Goal: Information Seeking & Learning: Learn about a topic

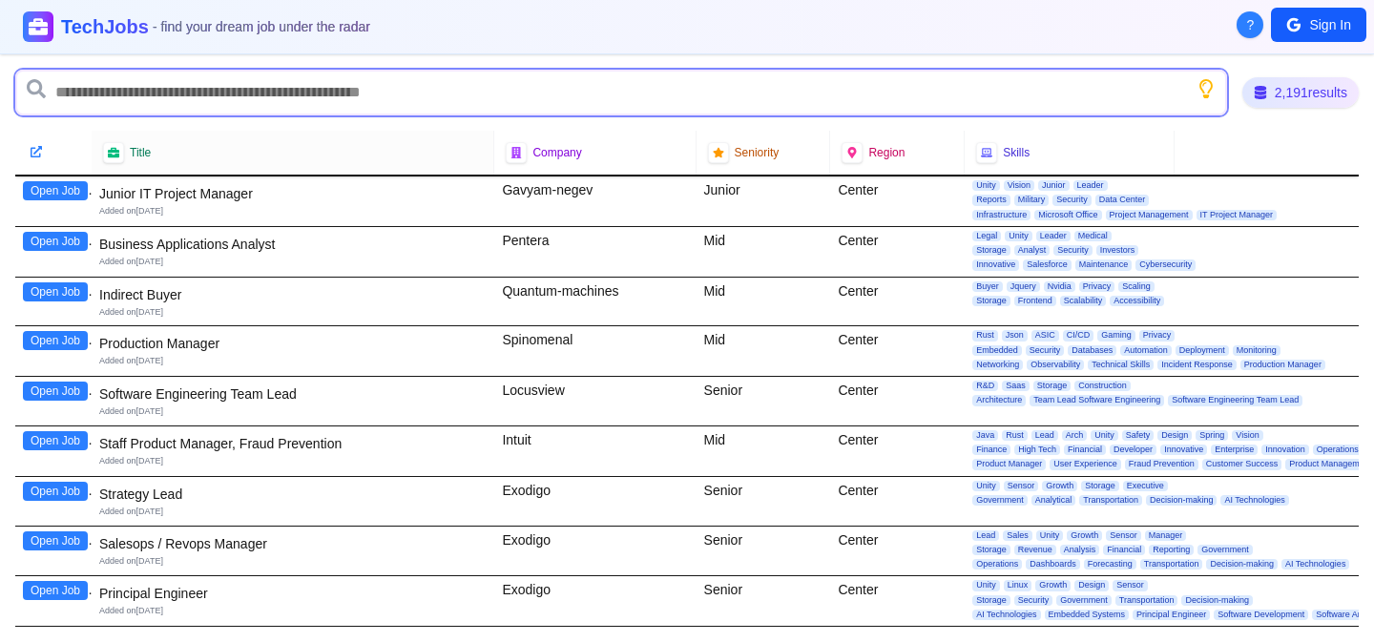
click at [361, 104] on input "text" at bounding box center [620, 93] width 1211 height 46
type input "********"
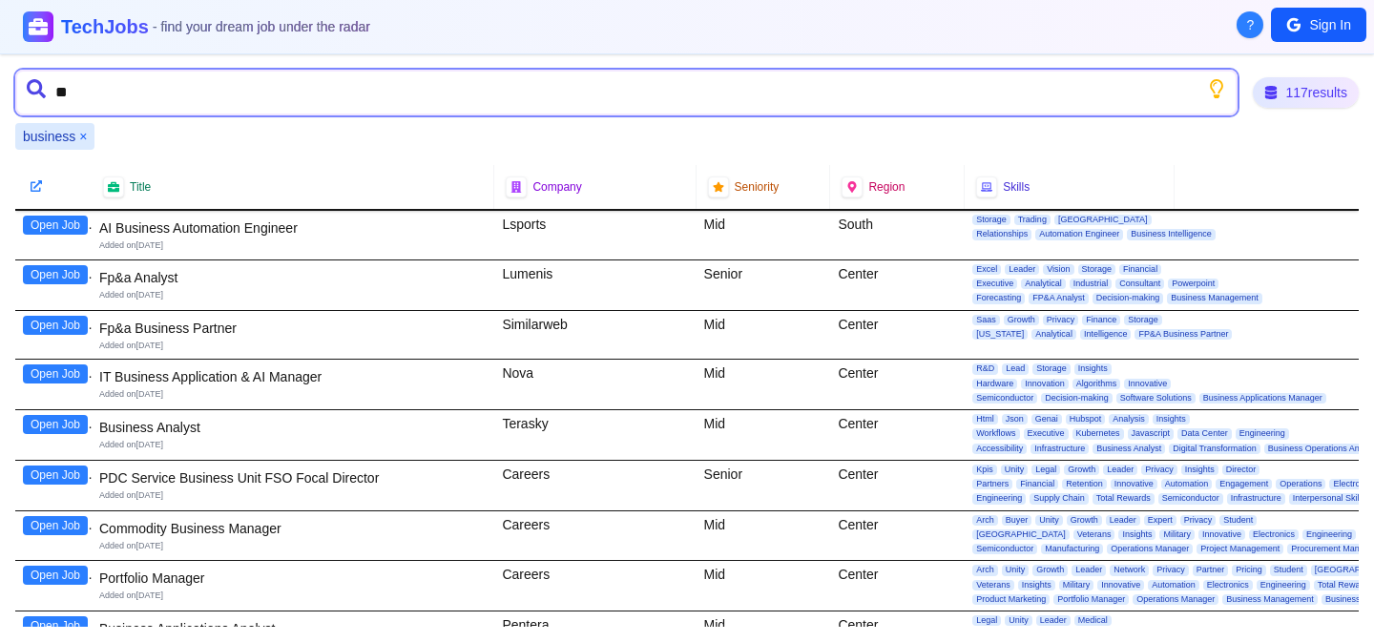
type input "*"
type input "********"
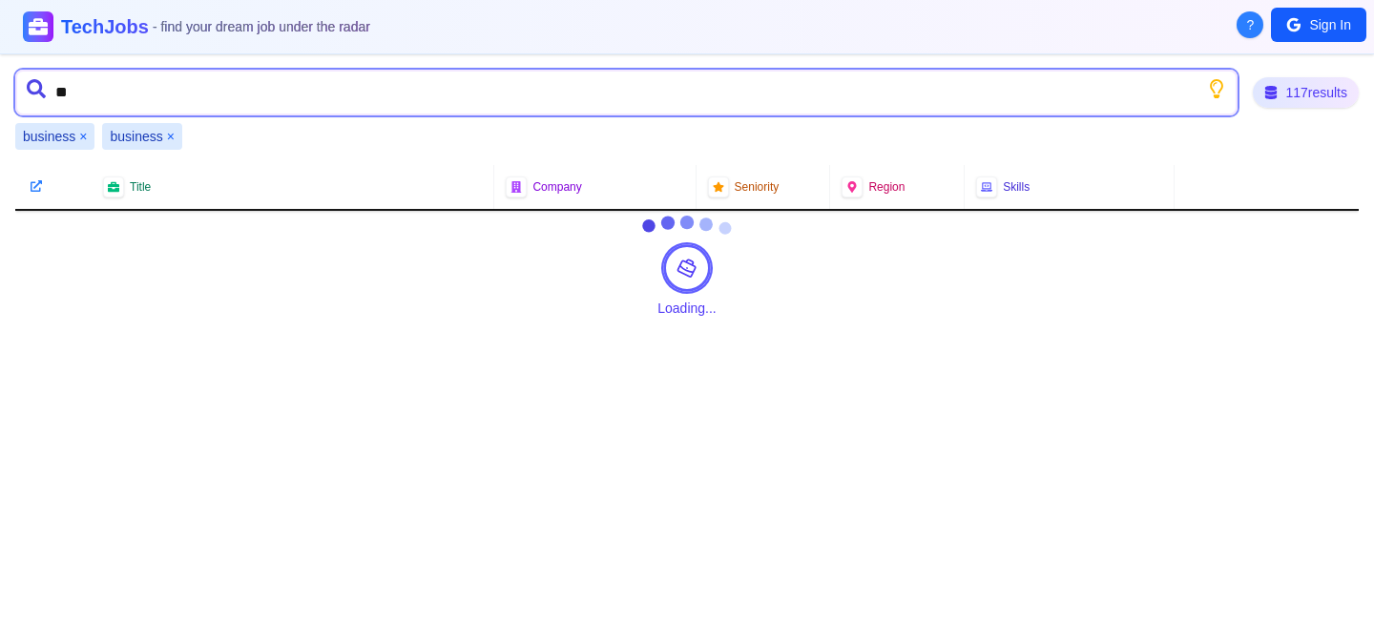
type input "*"
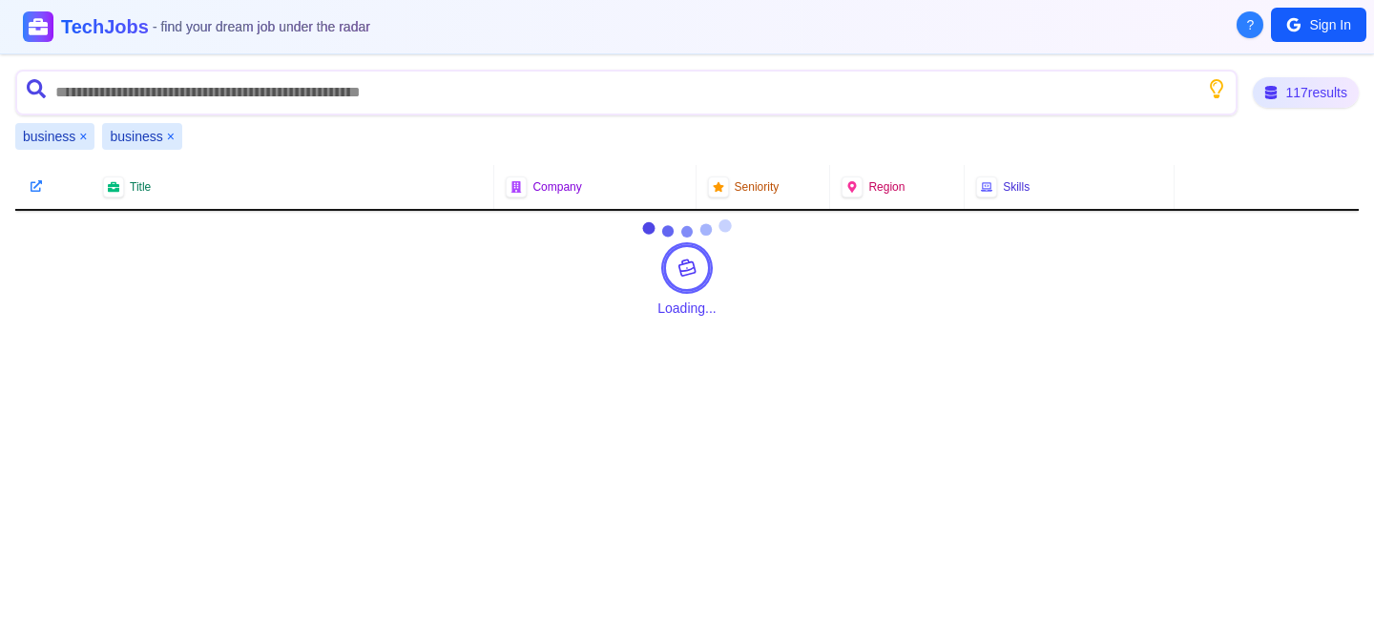
click at [169, 136] on button "×" at bounding box center [171, 136] width 8 height 19
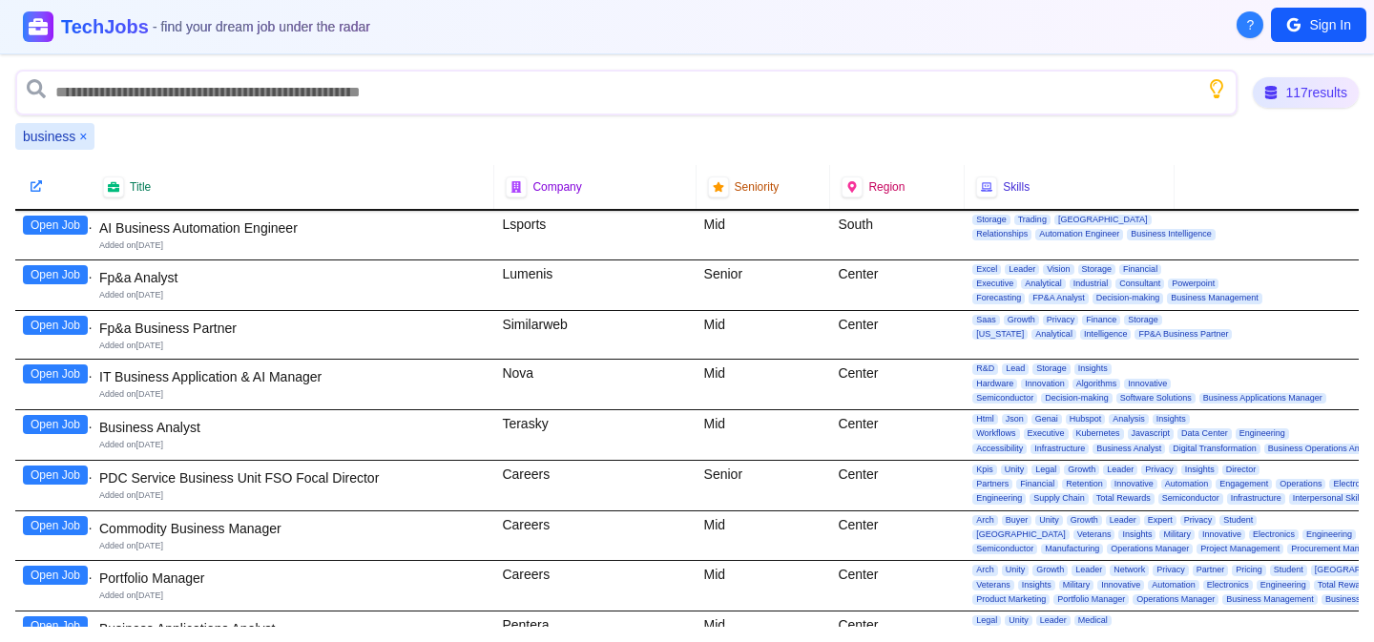
click at [84, 135] on button "×" at bounding box center [83, 136] width 8 height 19
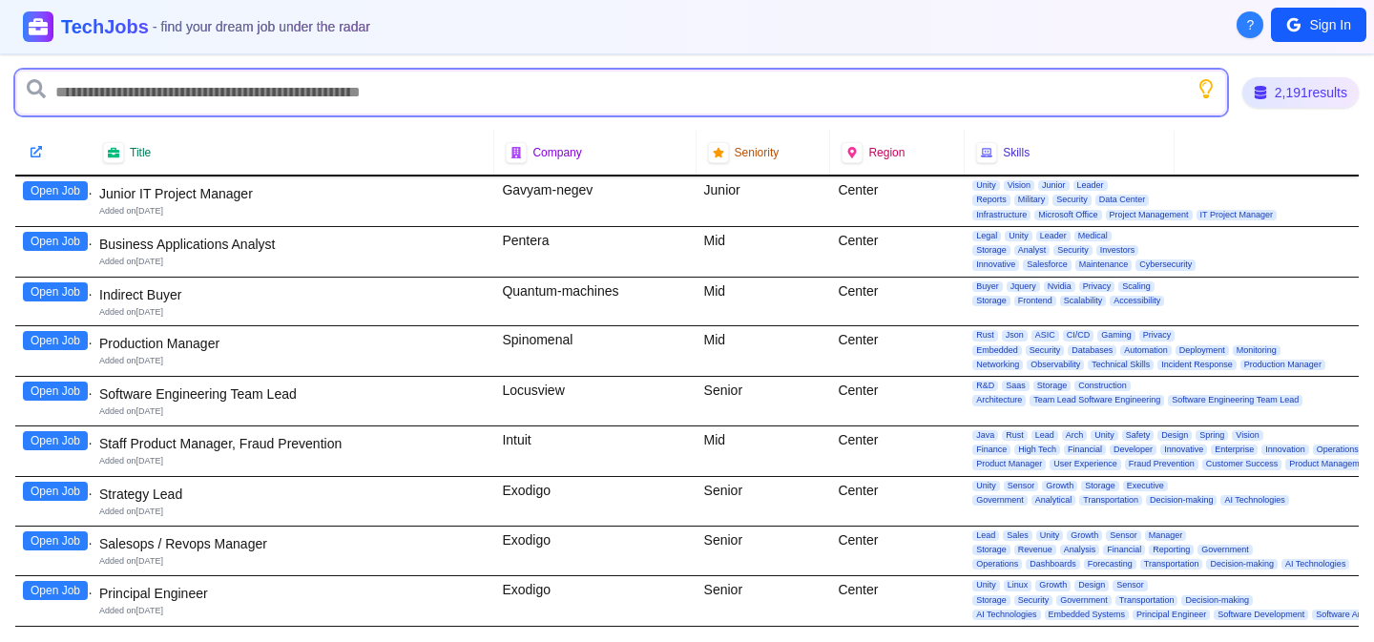
click at [91, 107] on input "text" at bounding box center [620, 93] width 1211 height 46
type input "**********"
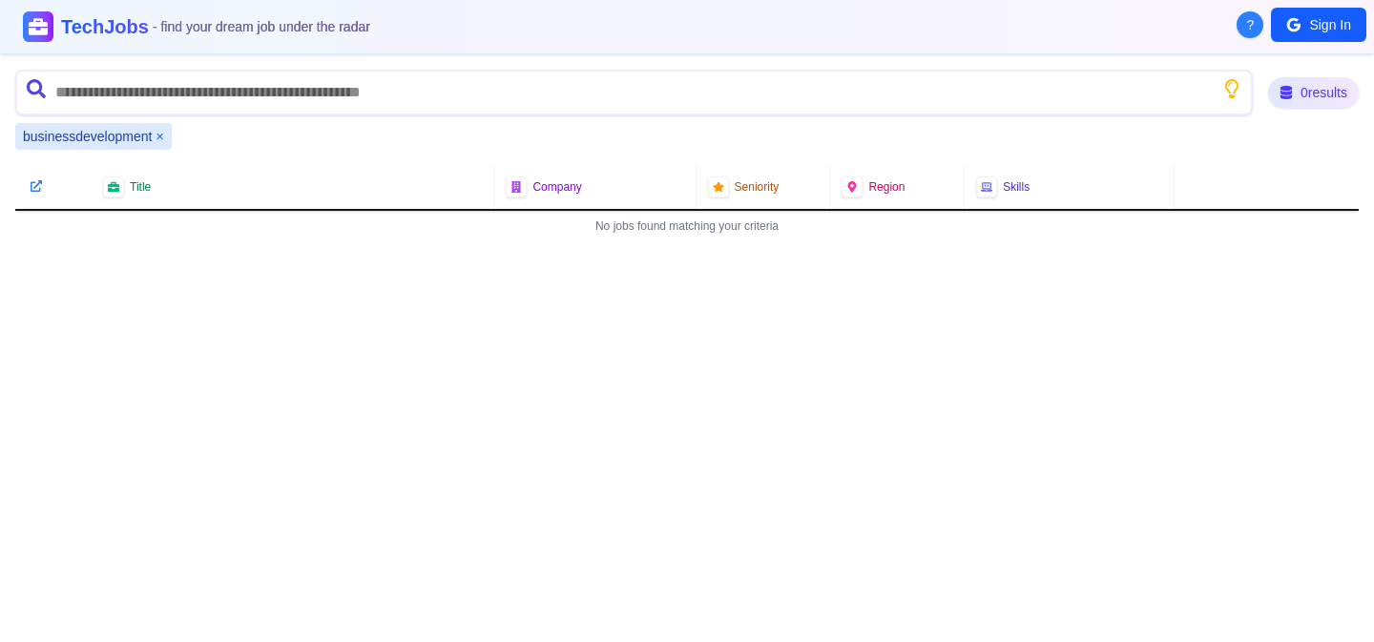
click at [160, 137] on button "×" at bounding box center [159, 136] width 8 height 19
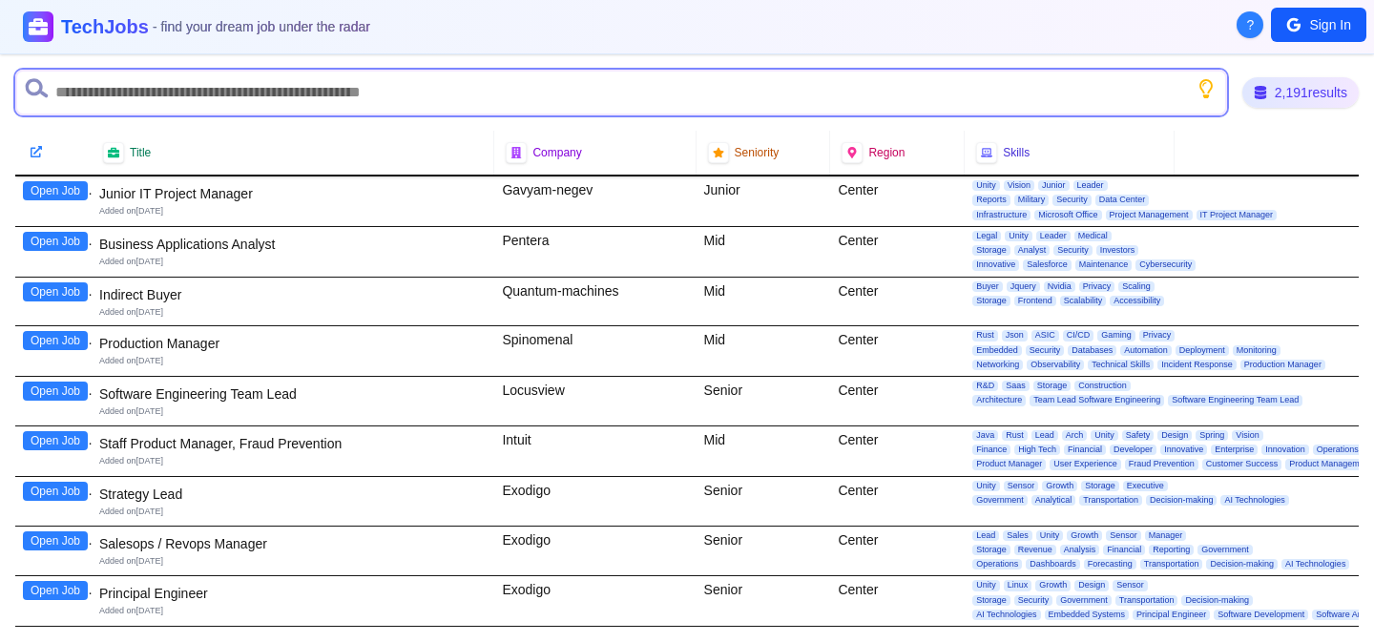
click at [172, 80] on input "text" at bounding box center [620, 93] width 1211 height 46
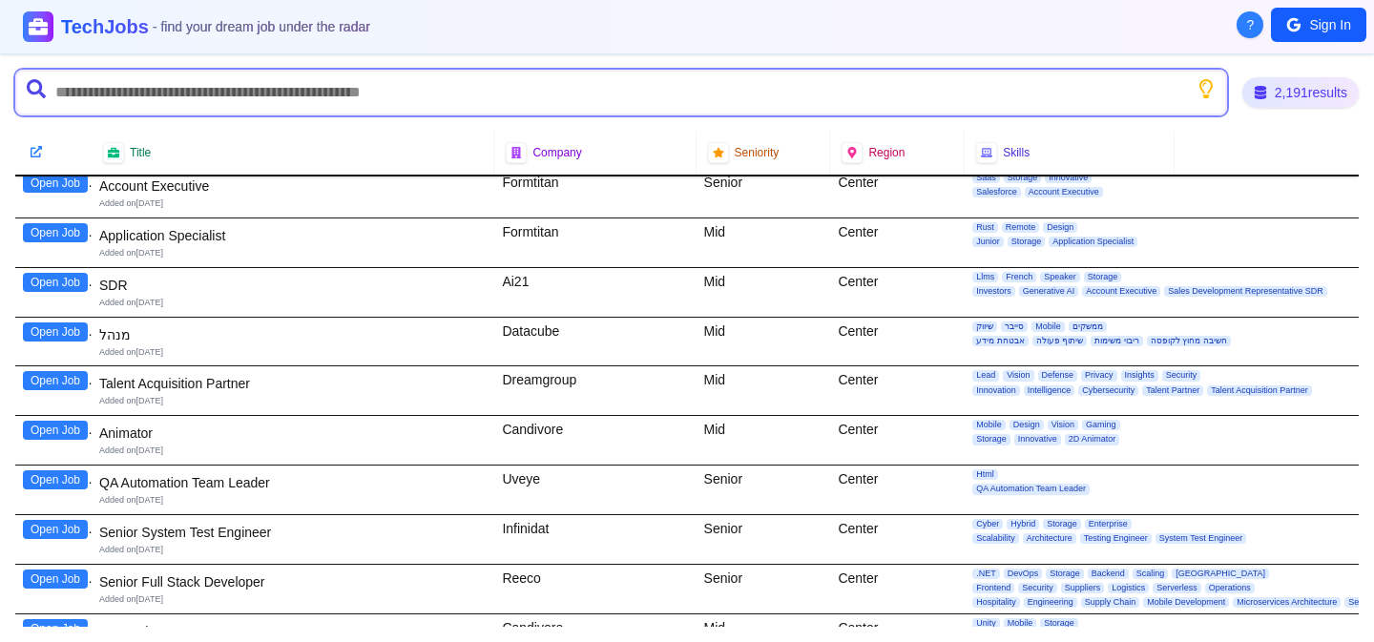
scroll to position [707, 0]
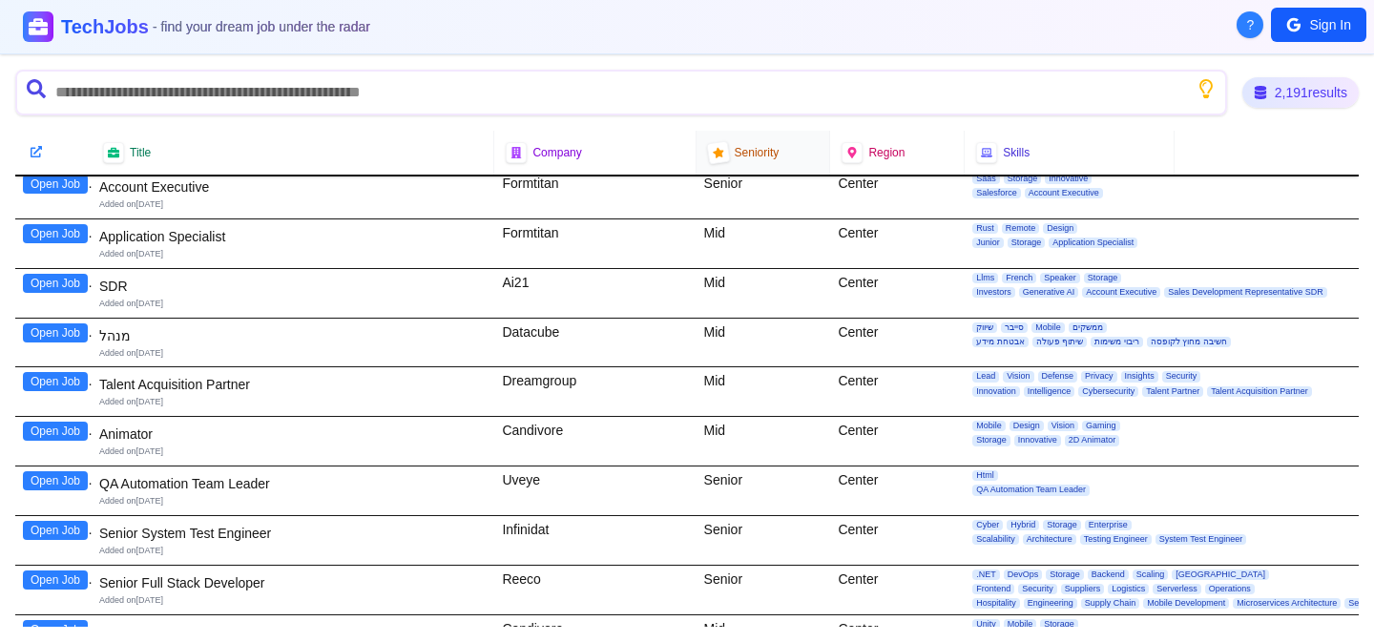
click at [730, 150] on div "Seniority" at bounding box center [763, 152] width 111 height 21
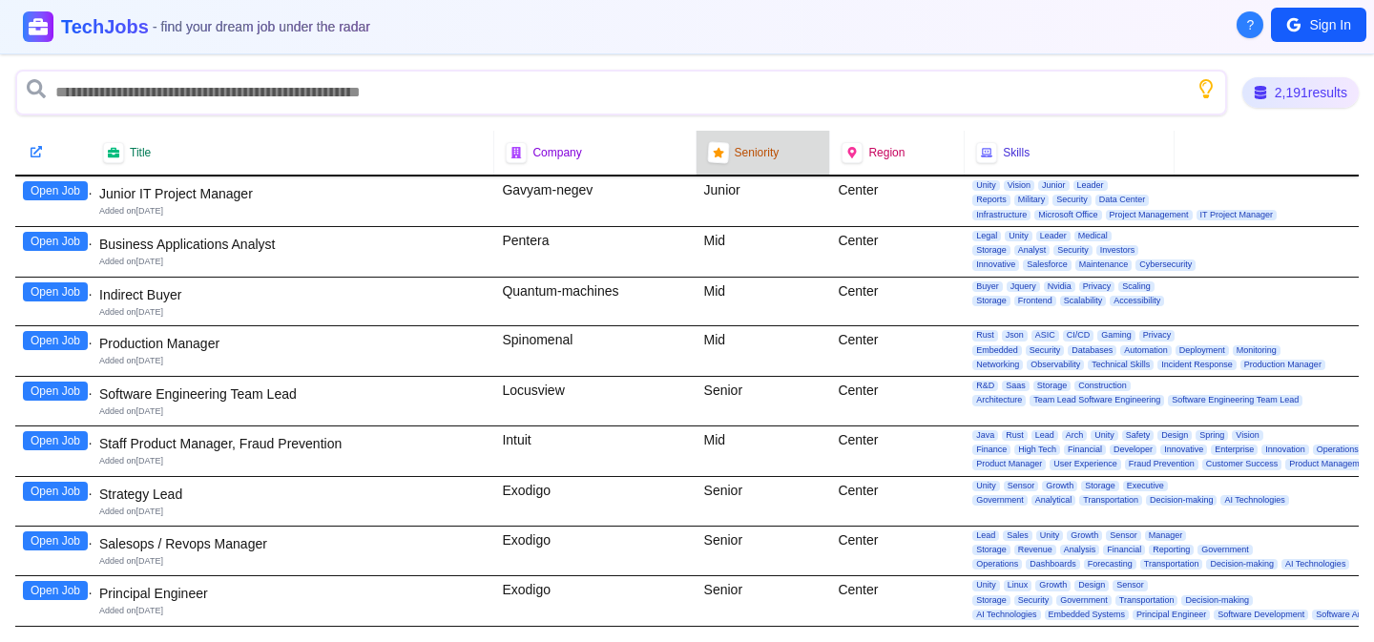
click at [754, 158] on span "Seniority" at bounding box center [756, 152] width 45 height 15
click at [717, 155] on icon at bounding box center [718, 153] width 10 height 10
click at [775, 156] on span "Seniority" at bounding box center [756, 152] width 45 height 15
click at [1206, 89] on icon "Show search tips" at bounding box center [1205, 89] width 17 height 22
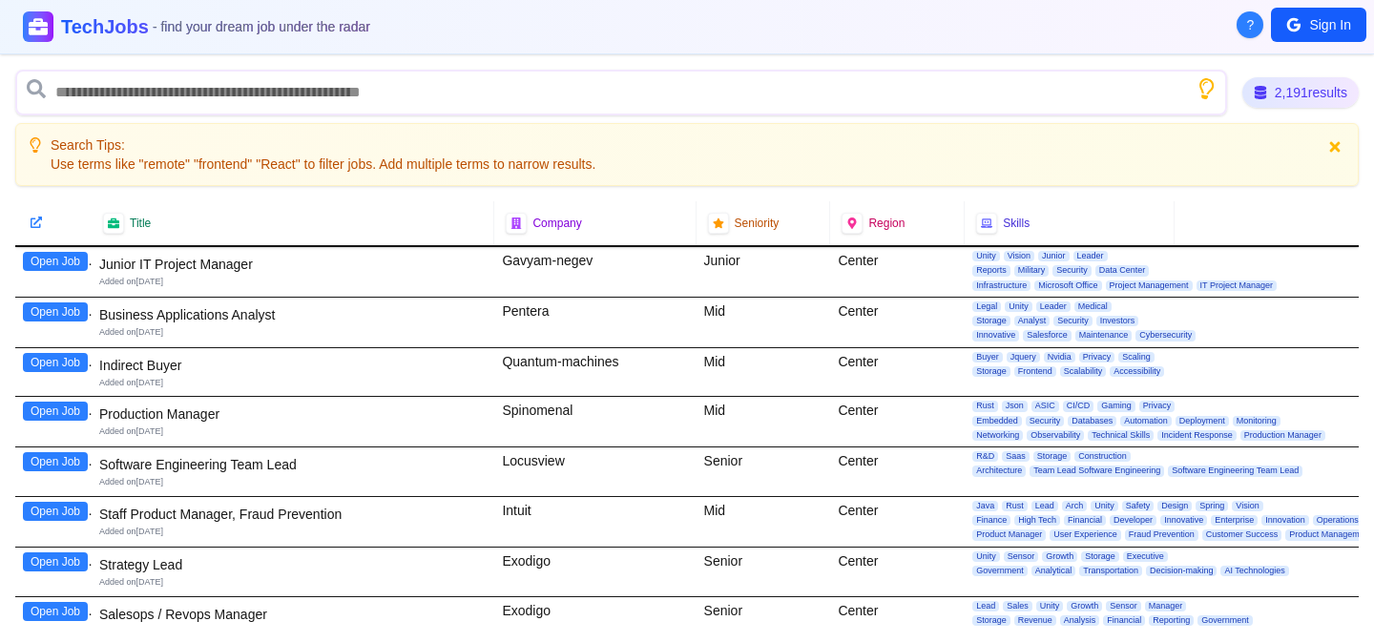
click at [1206, 89] on icon "Show search tips" at bounding box center [1205, 88] width 18 height 23
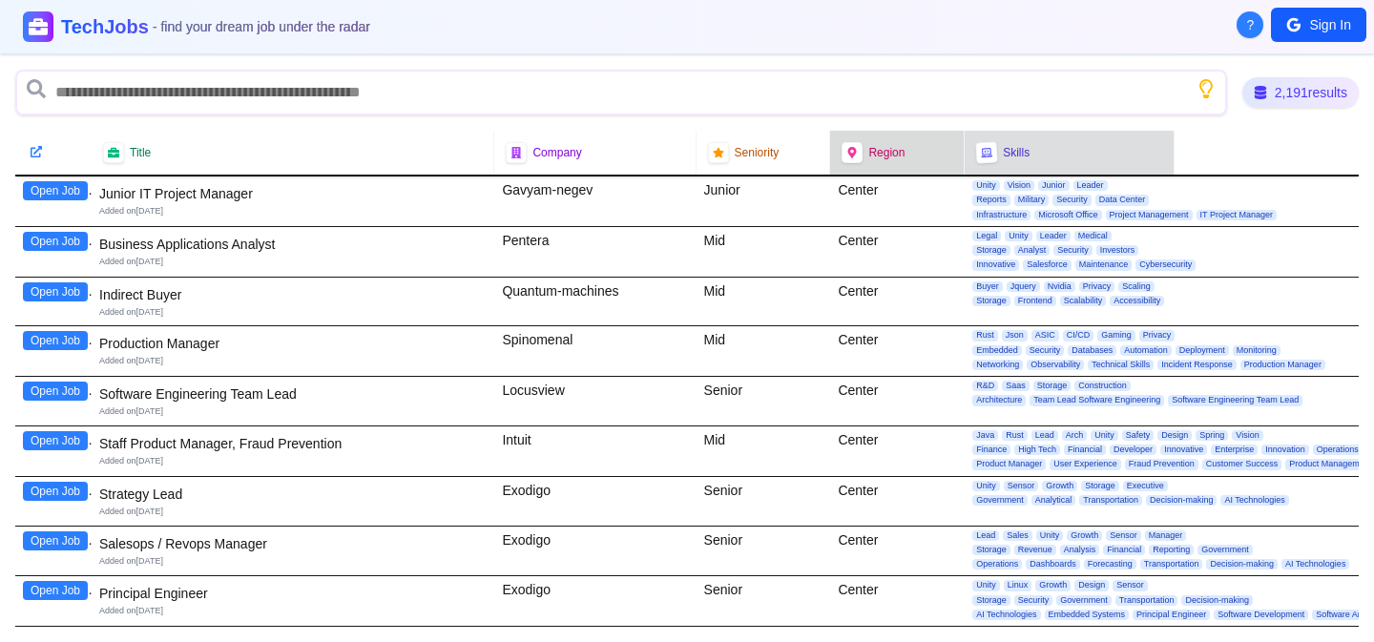
click at [1008, 155] on span "Skills" at bounding box center [1015, 152] width 27 height 15
click at [831, 165] on div "Region" at bounding box center [897, 153] width 134 height 44
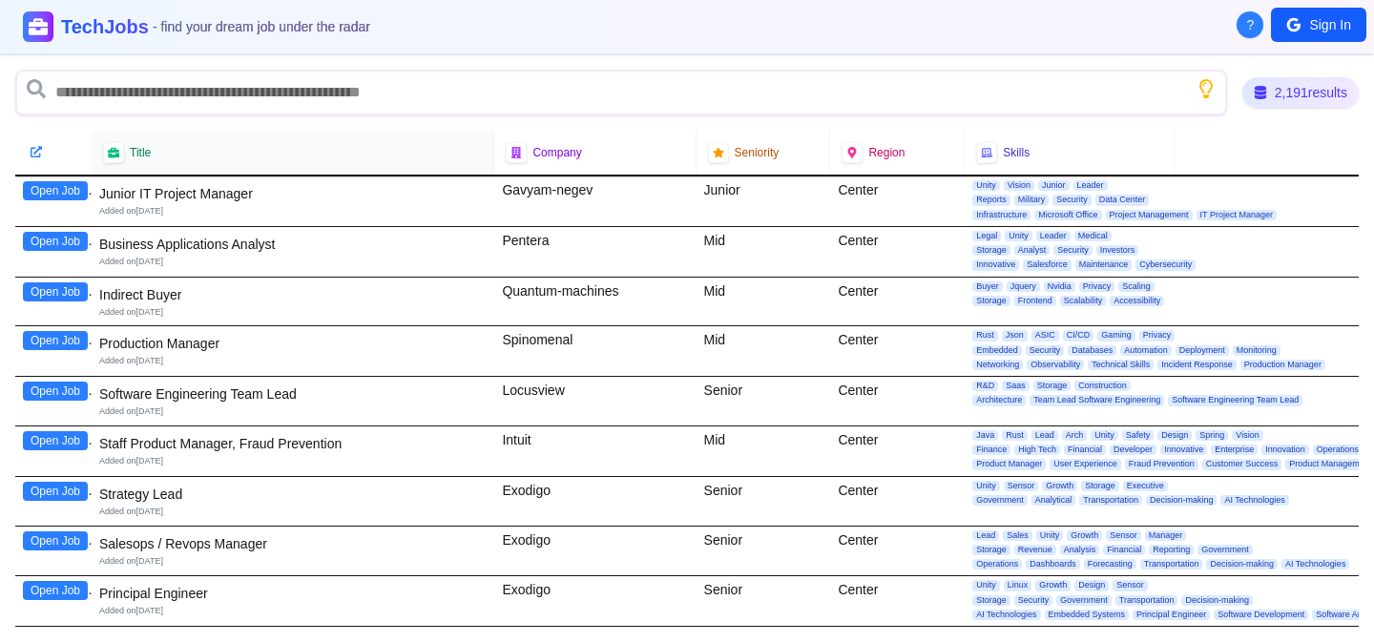
click at [151, 149] on div "Title" at bounding box center [292, 152] width 379 height 21
click at [128, 151] on div "Title" at bounding box center [292, 152] width 379 height 21
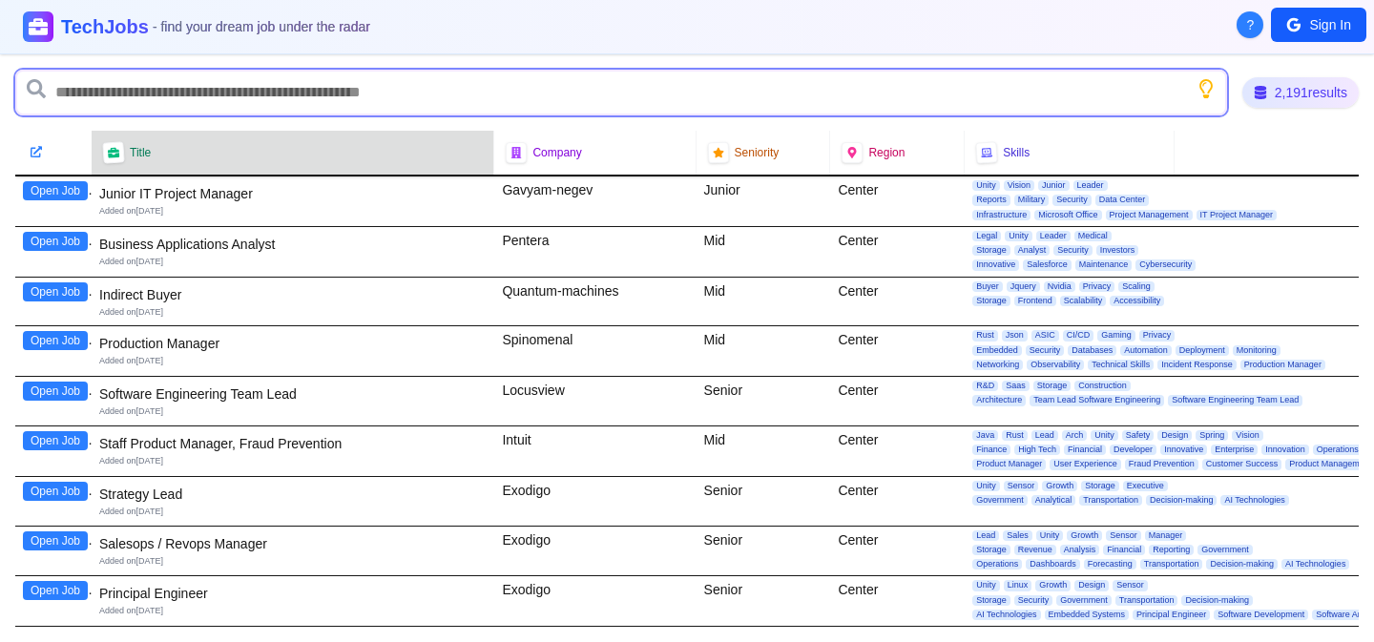
click at [221, 102] on input "text" at bounding box center [620, 93] width 1211 height 46
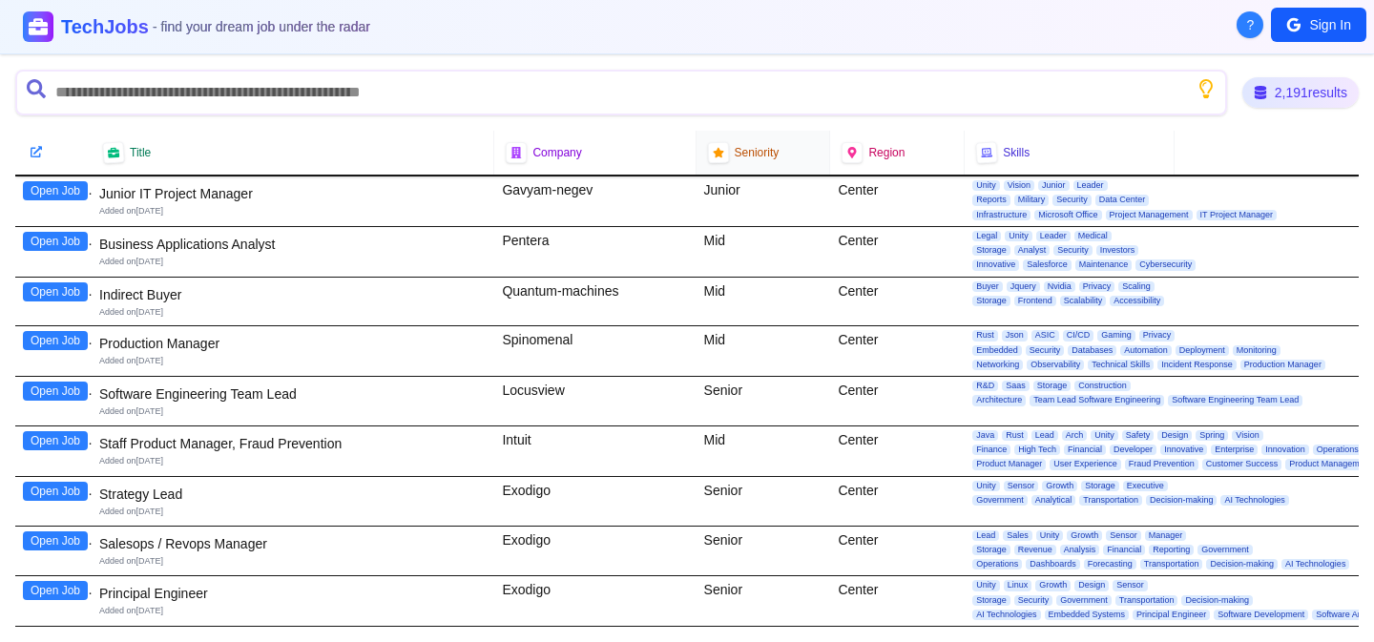
click at [746, 148] on span "Seniority" at bounding box center [756, 152] width 45 height 15
click at [738, 206] on div "Junior" at bounding box center [763, 201] width 134 height 50
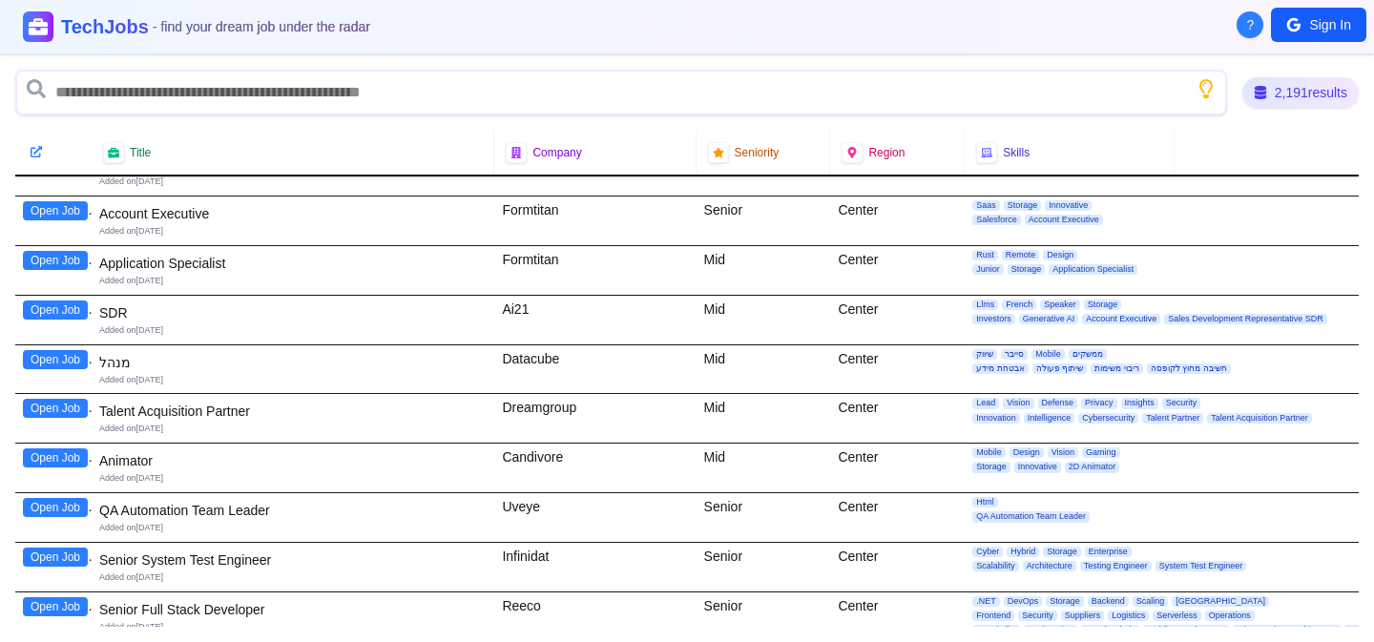
scroll to position [719, 0]
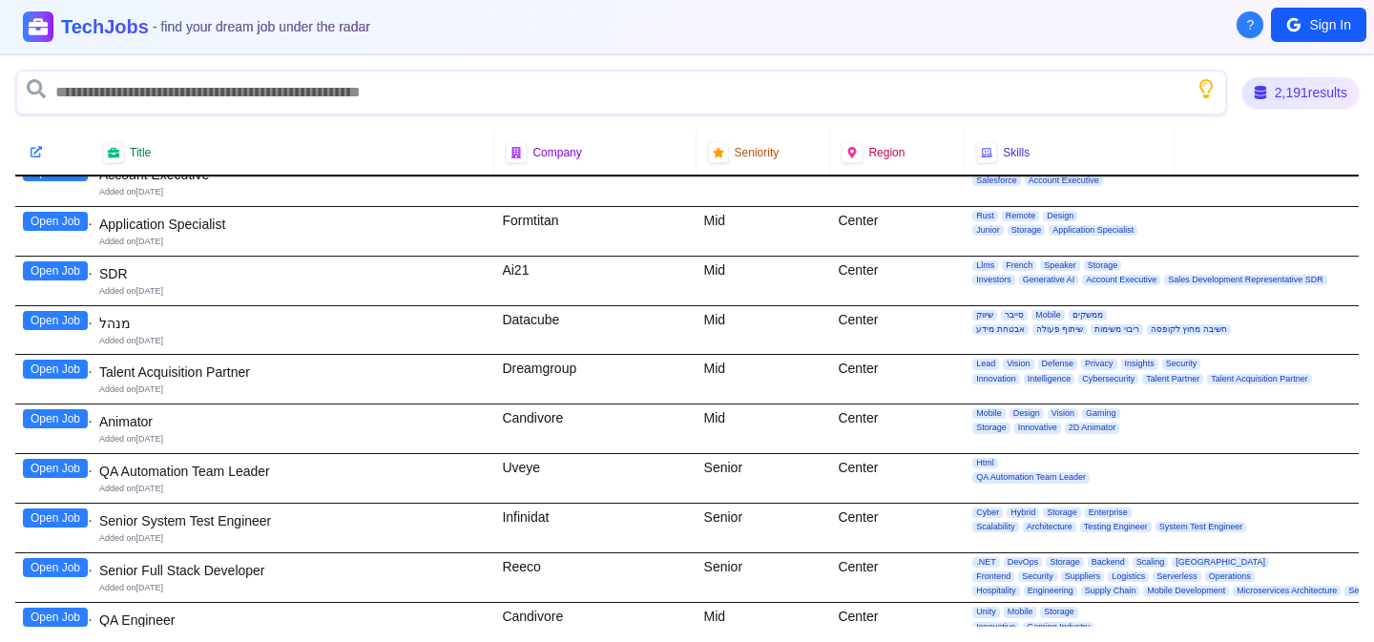
click at [710, 277] on div "Mid" at bounding box center [763, 281] width 134 height 49
click at [66, 272] on button "Open Job" at bounding box center [55, 270] width 65 height 19
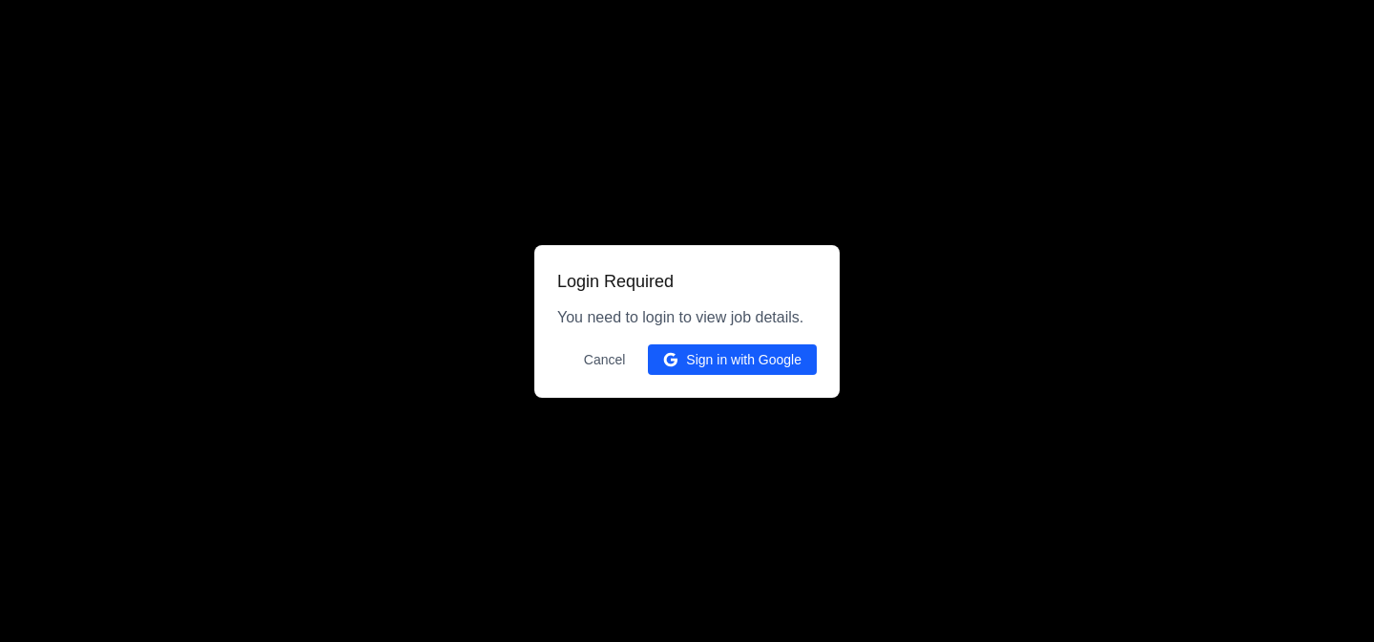
click at [676, 361] on icon at bounding box center [674, 361] width 7 height 7
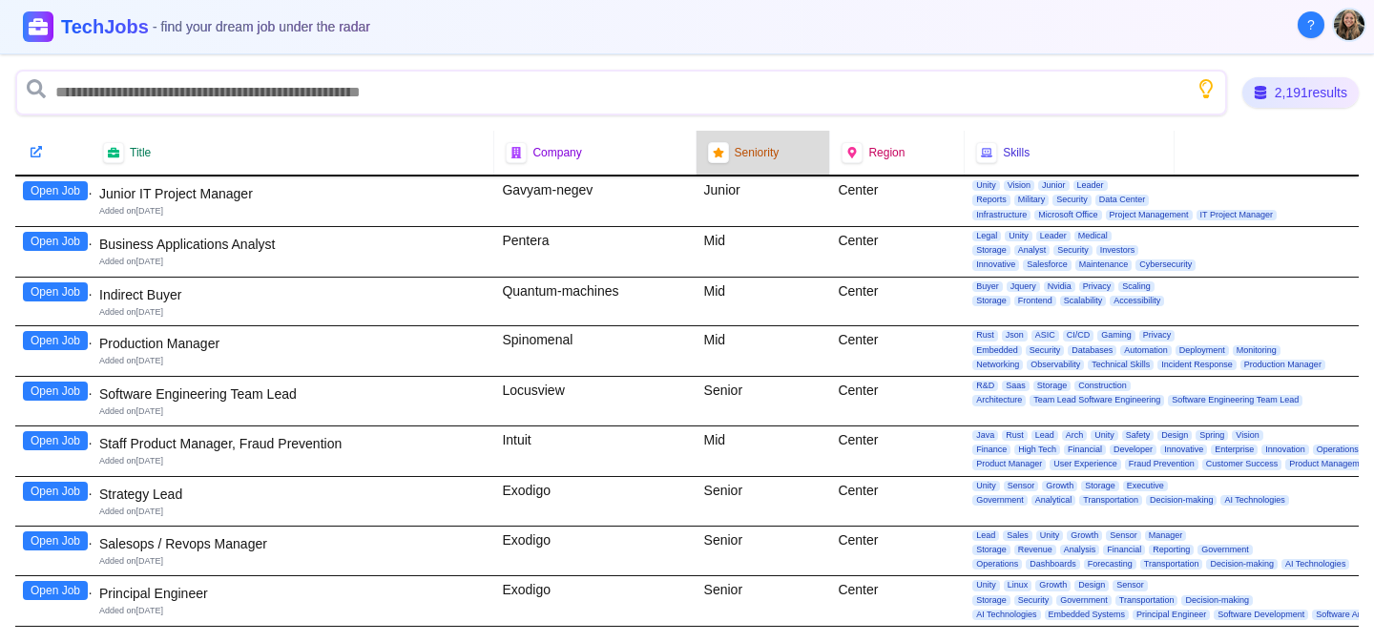
click at [766, 158] on span "Seniority" at bounding box center [756, 152] width 45 height 15
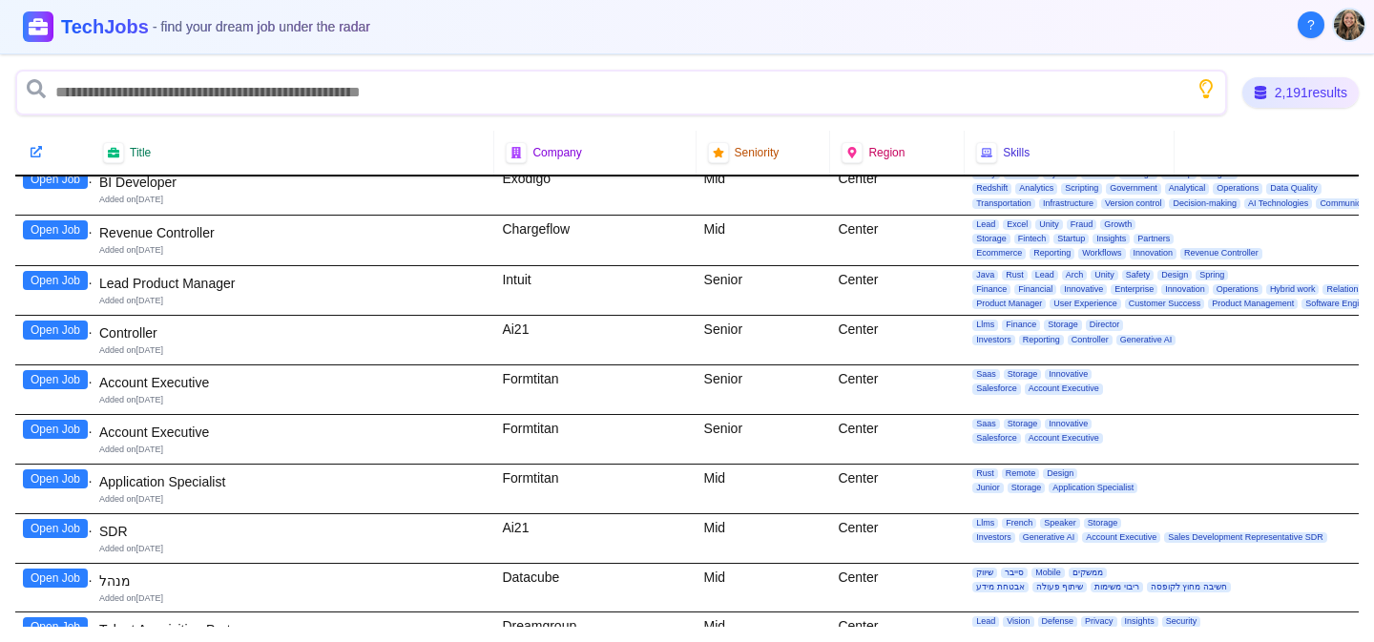
scroll to position [467, 0]
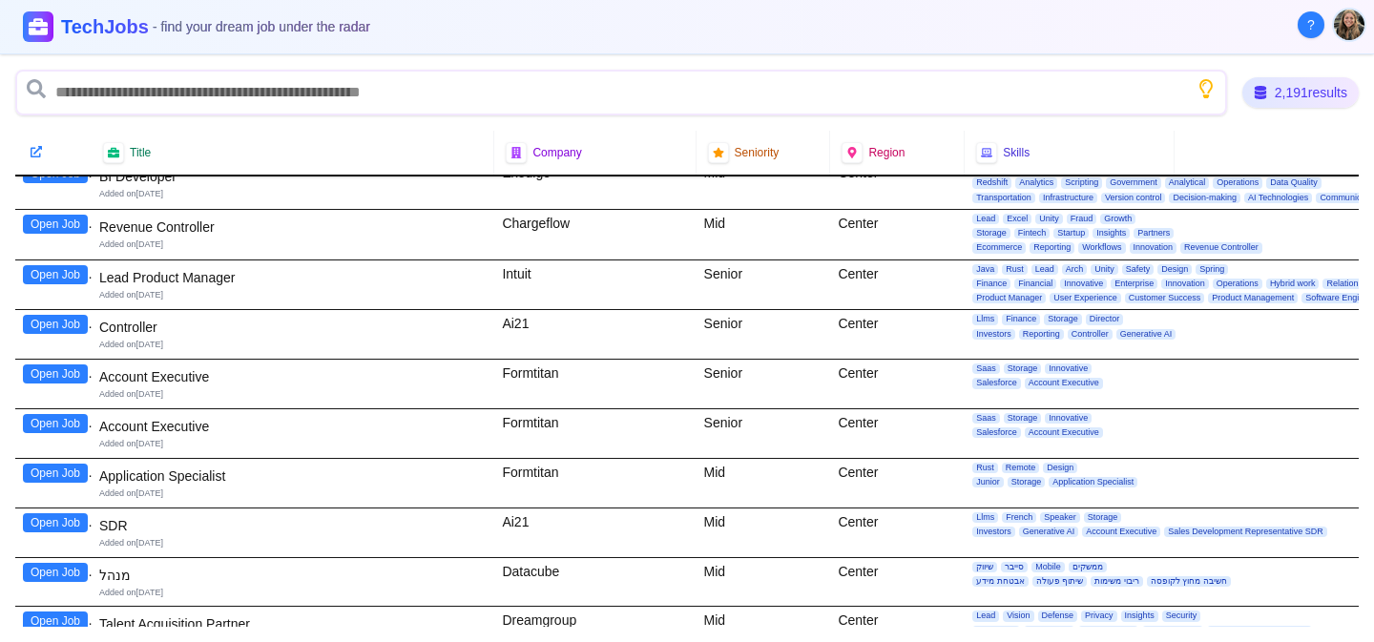
click at [46, 526] on button "Open Job" at bounding box center [55, 522] width 65 height 19
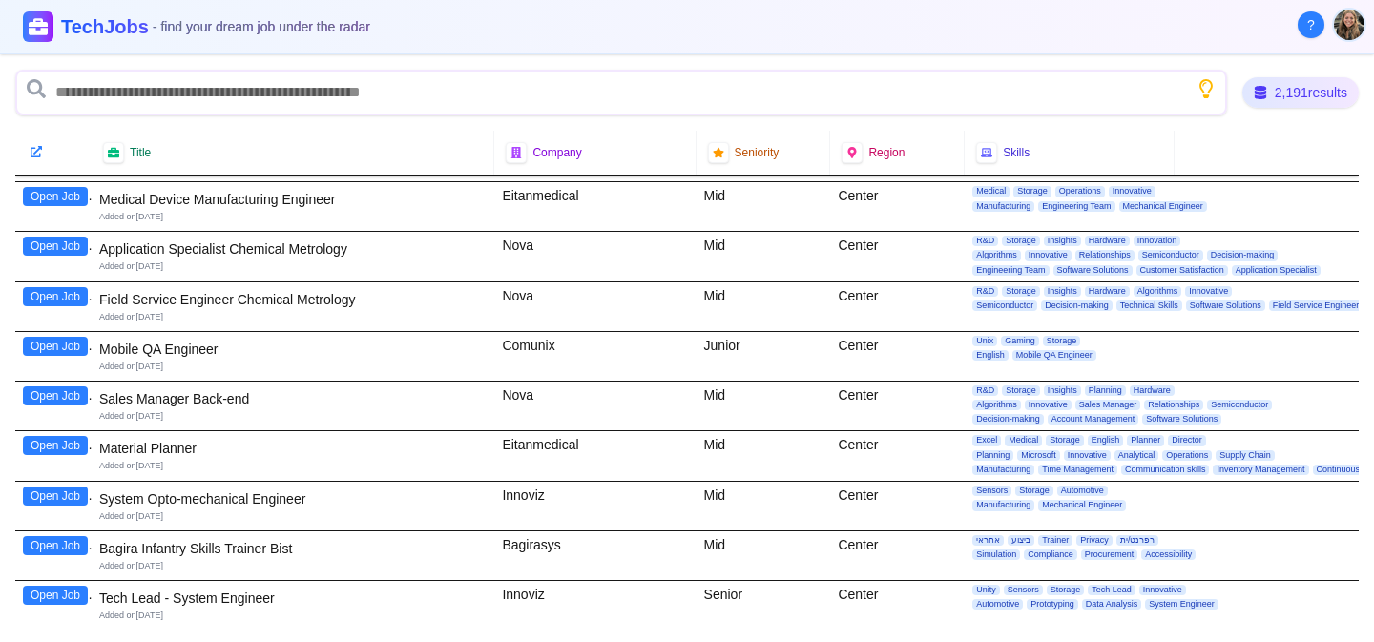
scroll to position [6660, 0]
